Goal: Task Accomplishment & Management: Complete application form

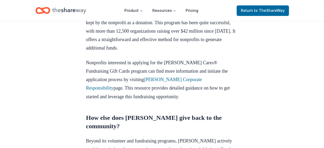
scroll to position [423, 0]
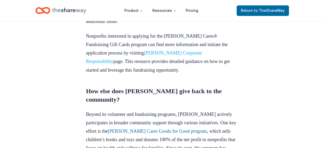
click at [193, 53] on link "[PERSON_NAME] Corporate Responsibility" at bounding box center [144, 57] width 116 height 14
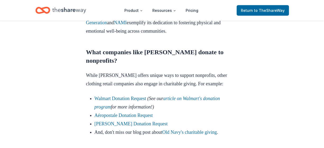
scroll to position [581, 0]
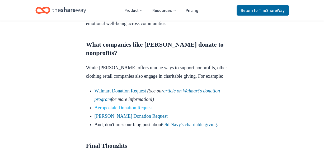
click at [116, 109] on link "Aéropostale Donation Request" at bounding box center [124, 107] width 58 height 5
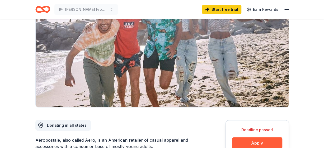
scroll to position [79, 0]
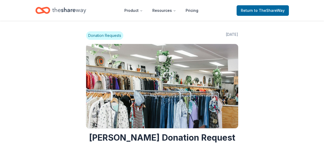
scroll to position [581, 0]
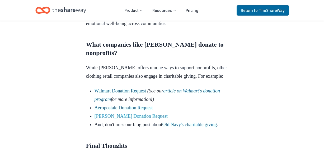
click at [113, 115] on link "L.L.Bean Donation Request" at bounding box center [131, 116] width 73 height 5
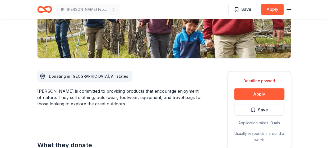
scroll to position [106, 0]
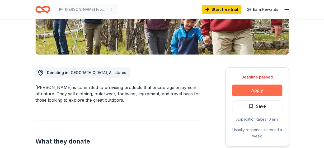
click at [250, 94] on button "Apply" at bounding box center [257, 91] width 50 height 12
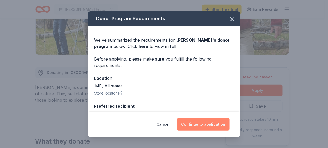
click at [190, 123] on button "Continue to application" at bounding box center [203, 124] width 53 height 13
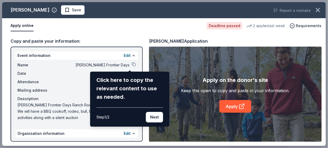
click at [74, 90] on div "L.L.Bean Save Report a mistake Apply online Deadline passed 2 applies last week…" at bounding box center [164, 74] width 324 height 144
click at [122, 134] on div "L.L.Bean Save Report a mistake Apply online Deadline passed 2 applies last week…" at bounding box center [164, 74] width 324 height 144
click at [156, 118] on button "Next" at bounding box center [154, 117] width 17 height 11
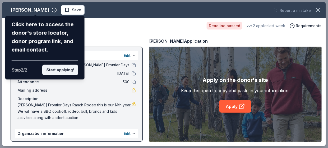
click at [58, 68] on button "Start applying!" at bounding box center [60, 70] width 36 height 11
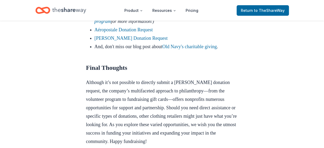
scroll to position [661, 0]
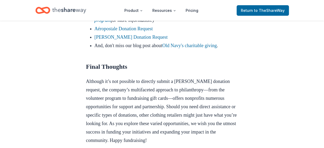
click at [183, 48] on li "And, don't miss our blog post about Old Navy's charitable giving ." at bounding box center [167, 45] width 144 height 8
click at [185, 46] on link "Old Navy's charitable giving" at bounding box center [189, 45] width 55 height 5
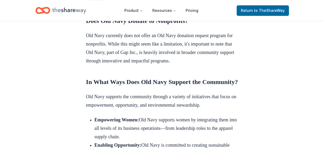
scroll to position [238, 0]
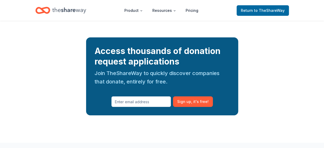
scroll to position [813, 0]
